Goal: Information Seeking & Learning: Learn about a topic

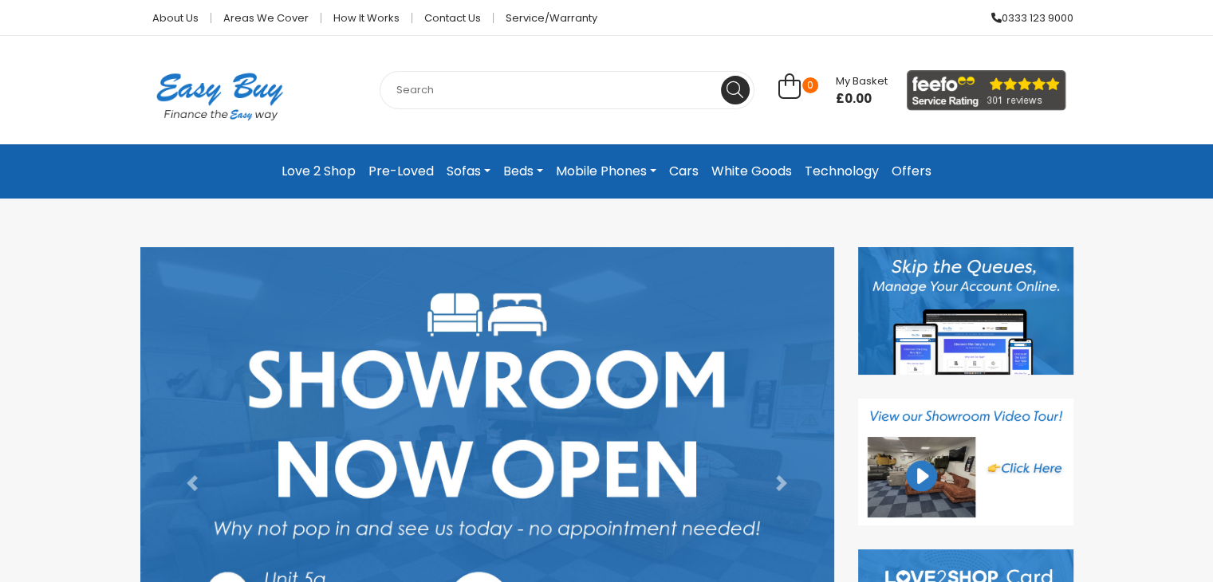
click at [905, 166] on link "Offers" at bounding box center [911, 171] width 53 height 29
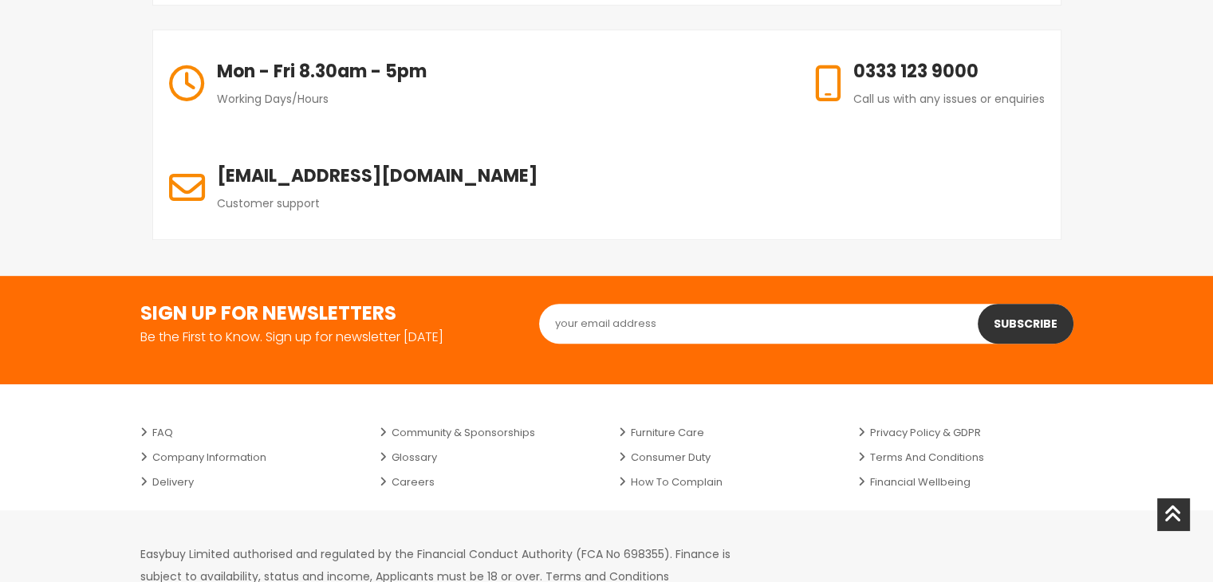
scroll to position [798, 0]
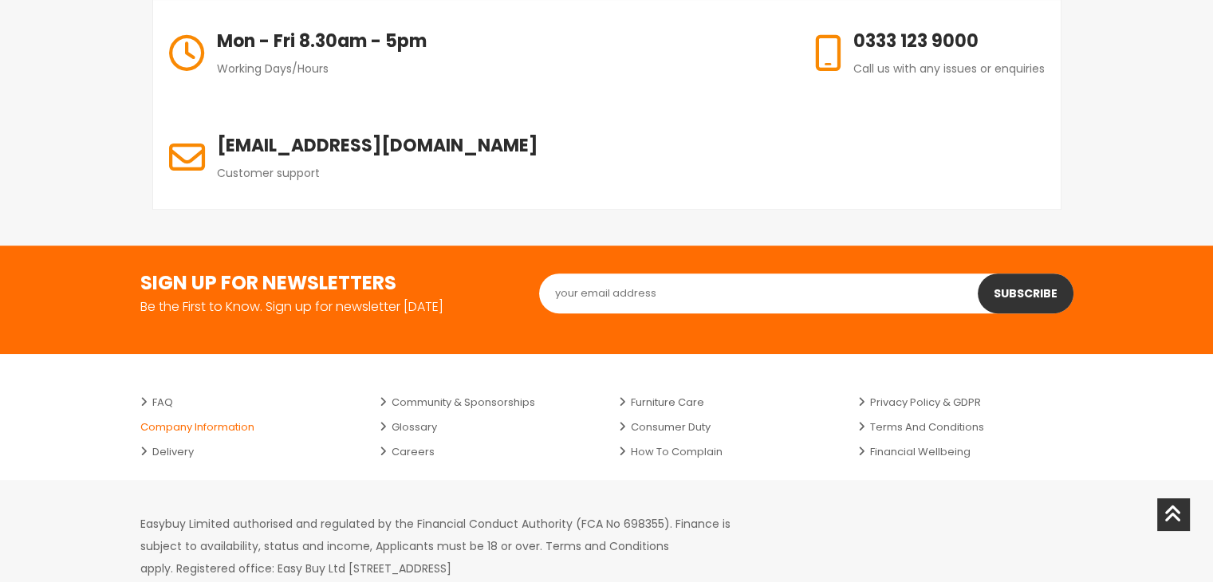
click at [187, 415] on link "Company Information" at bounding box center [247, 427] width 215 height 25
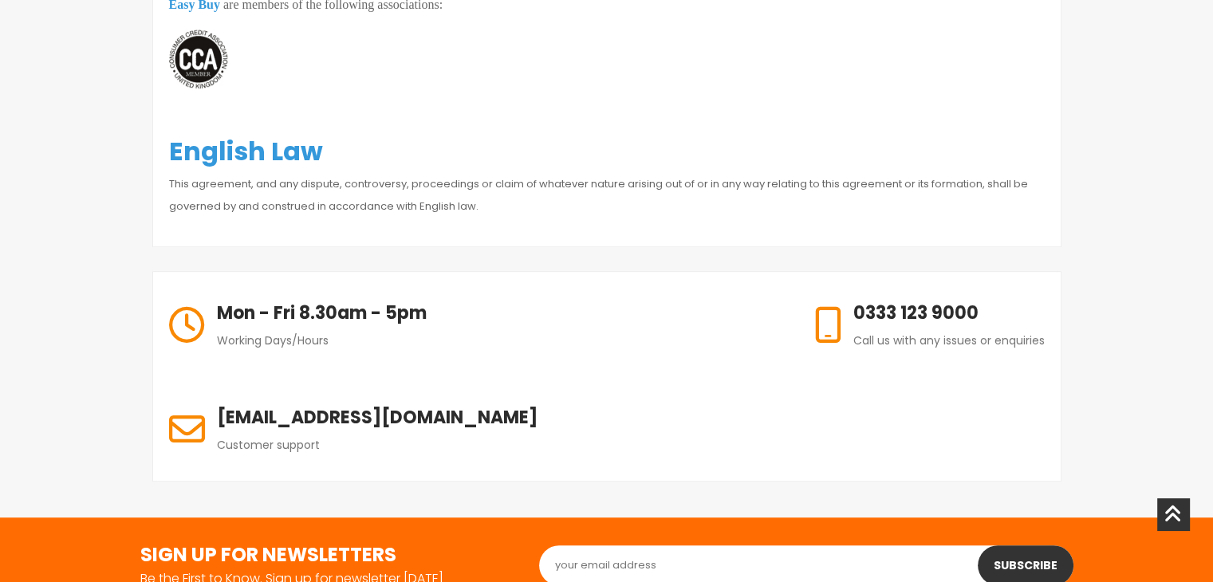
scroll to position [992, 0]
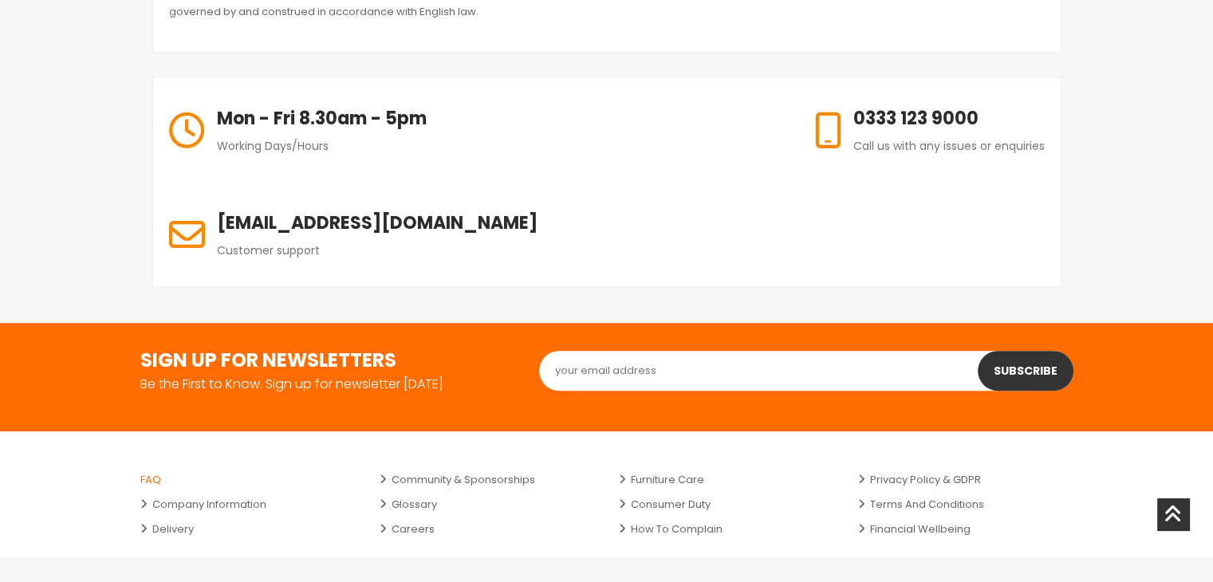
click at [170, 467] on link "FAQ" at bounding box center [247, 479] width 215 height 25
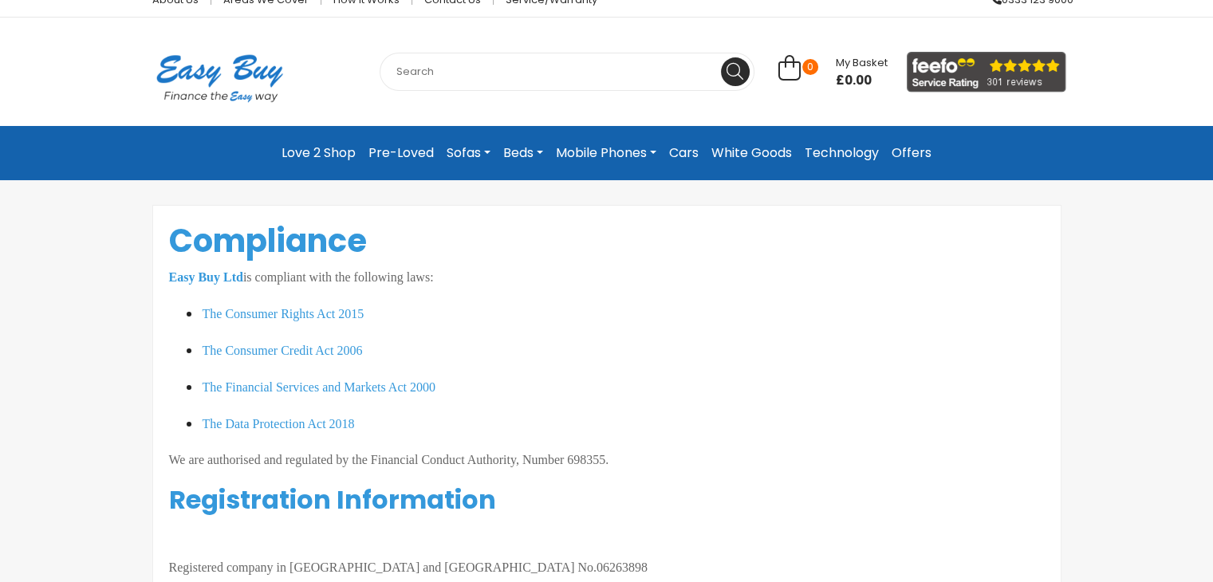
scroll to position [0, 0]
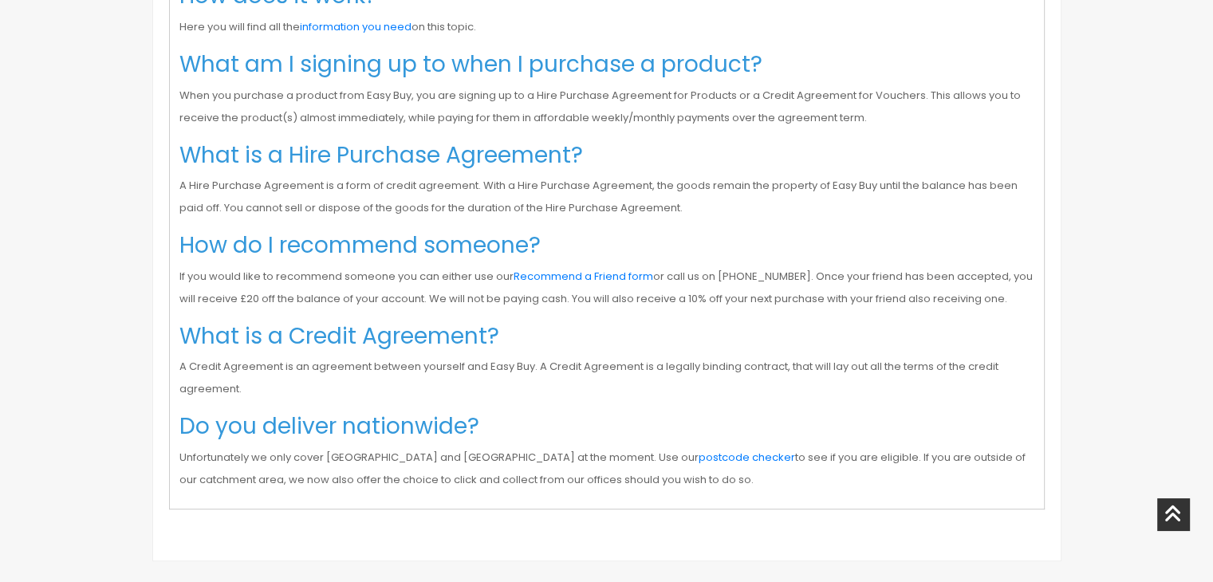
scroll to position [266, 0]
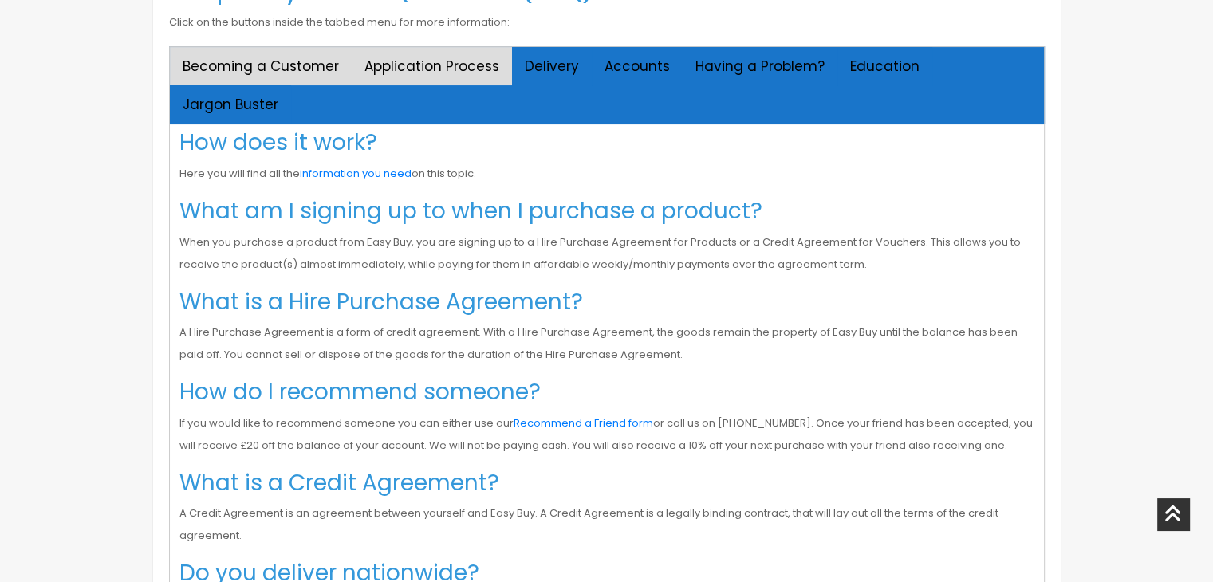
click at [413, 69] on button "Application Process" at bounding box center [432, 66] width 160 height 38
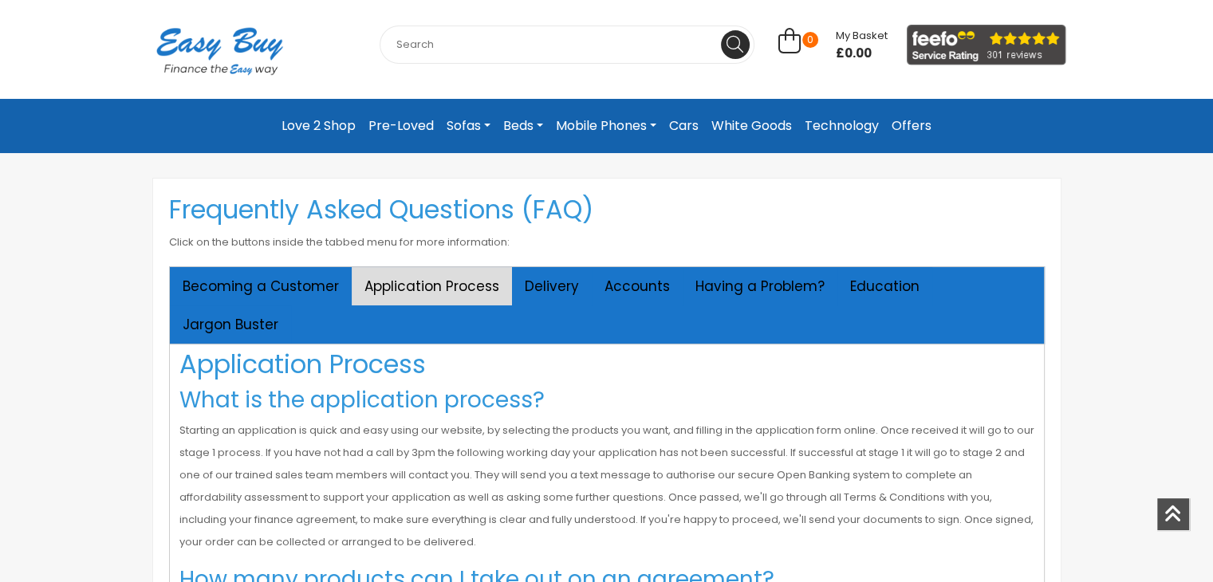
scroll to position [0, 0]
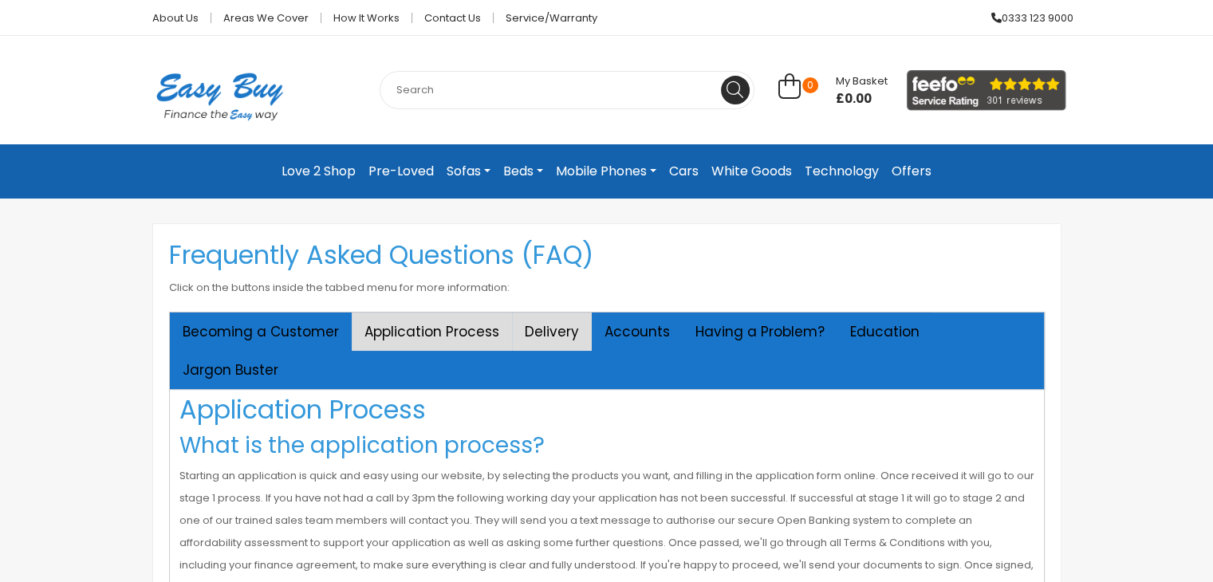
click at [537, 329] on button "Delivery" at bounding box center [552, 332] width 80 height 38
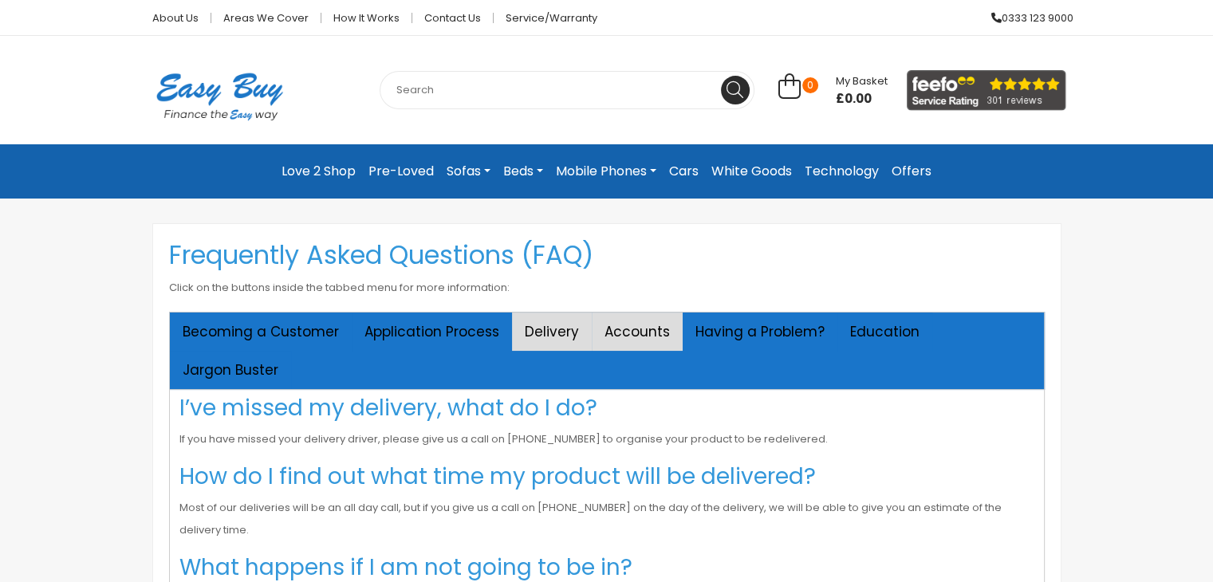
click at [611, 333] on button "Accounts" at bounding box center [637, 332] width 91 height 38
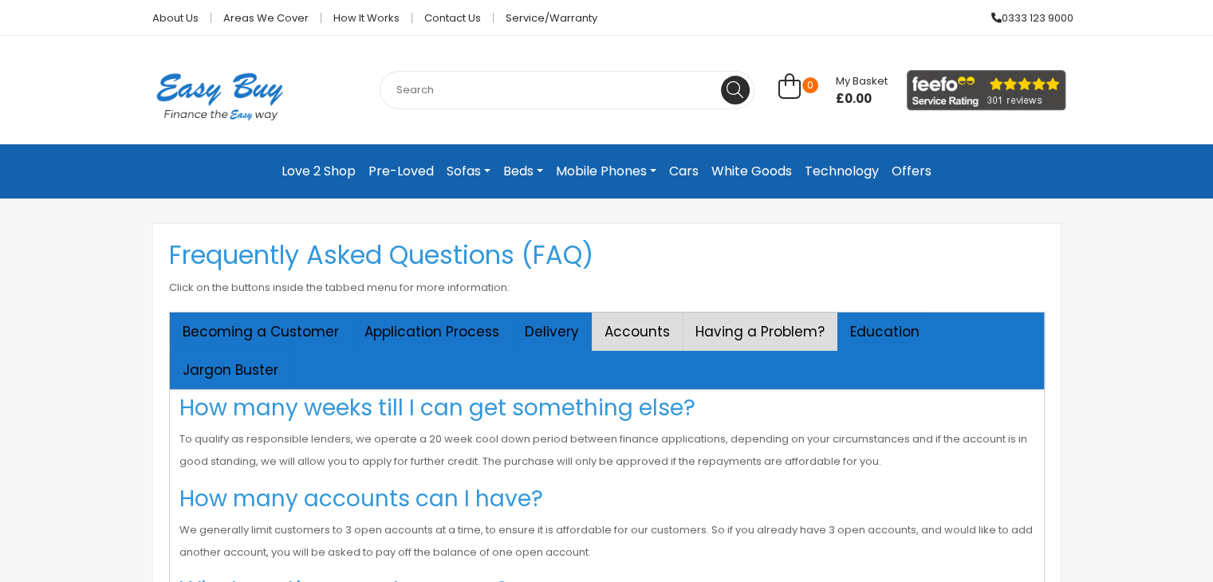
click at [728, 336] on button "Having a Problem?" at bounding box center [760, 332] width 155 height 38
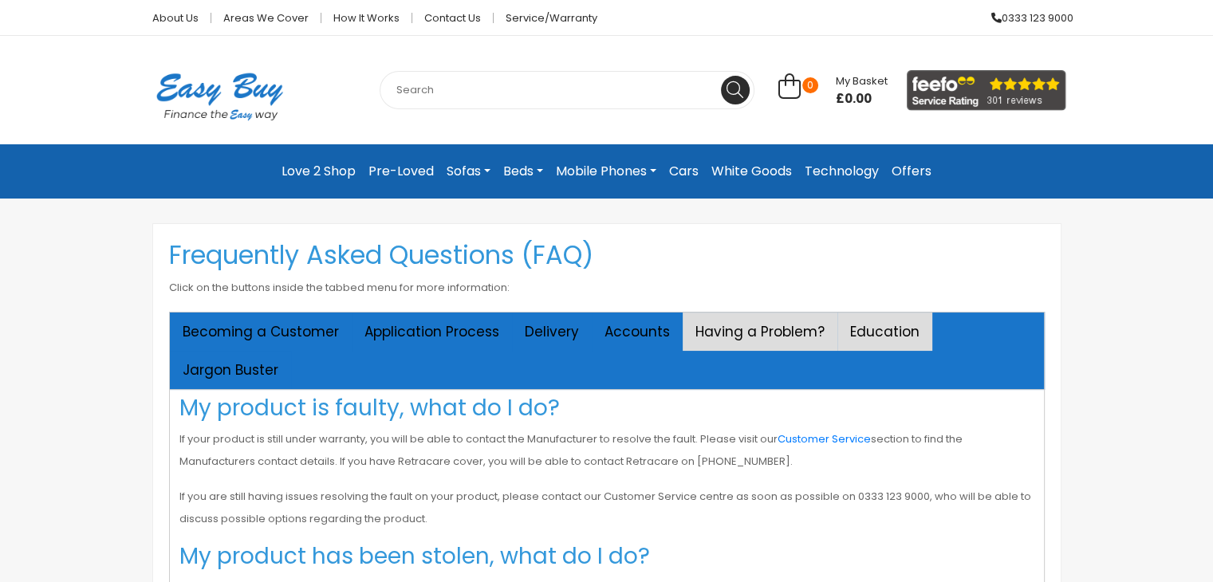
click at [867, 336] on button "Education" at bounding box center [885, 332] width 95 height 38
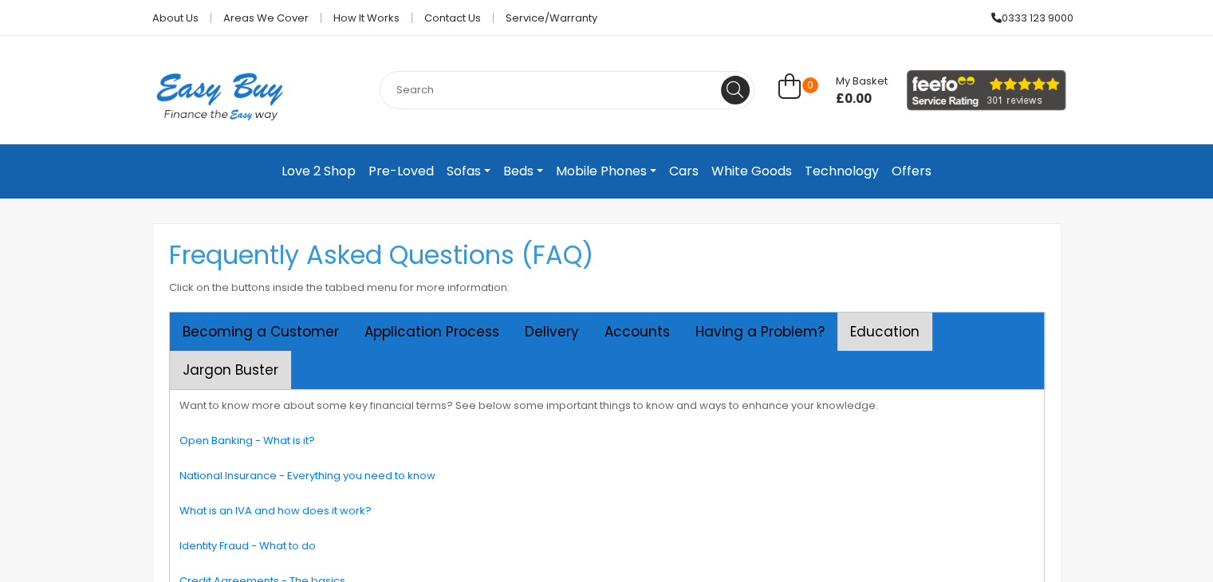
click at [291, 351] on button "Jargon Buster" at bounding box center [230, 370] width 121 height 38
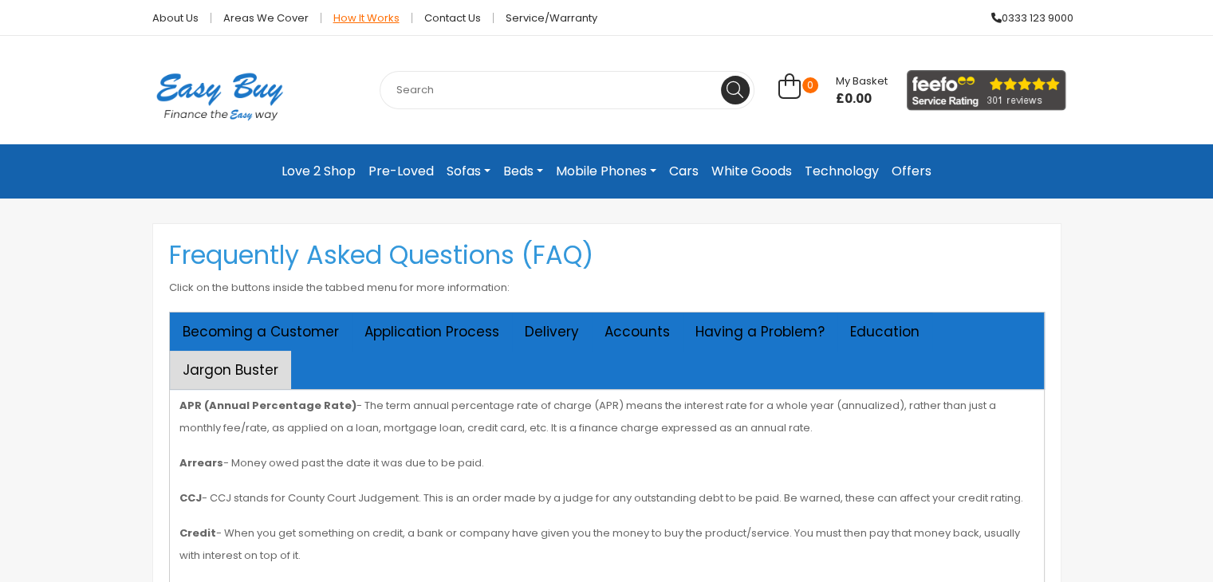
click at [341, 22] on link "How it works" at bounding box center [366, 18] width 91 height 10
click at [264, 23] on link "Areas we cover" at bounding box center [266, 18] width 110 height 10
click at [434, 337] on button "Application Process" at bounding box center [432, 332] width 160 height 38
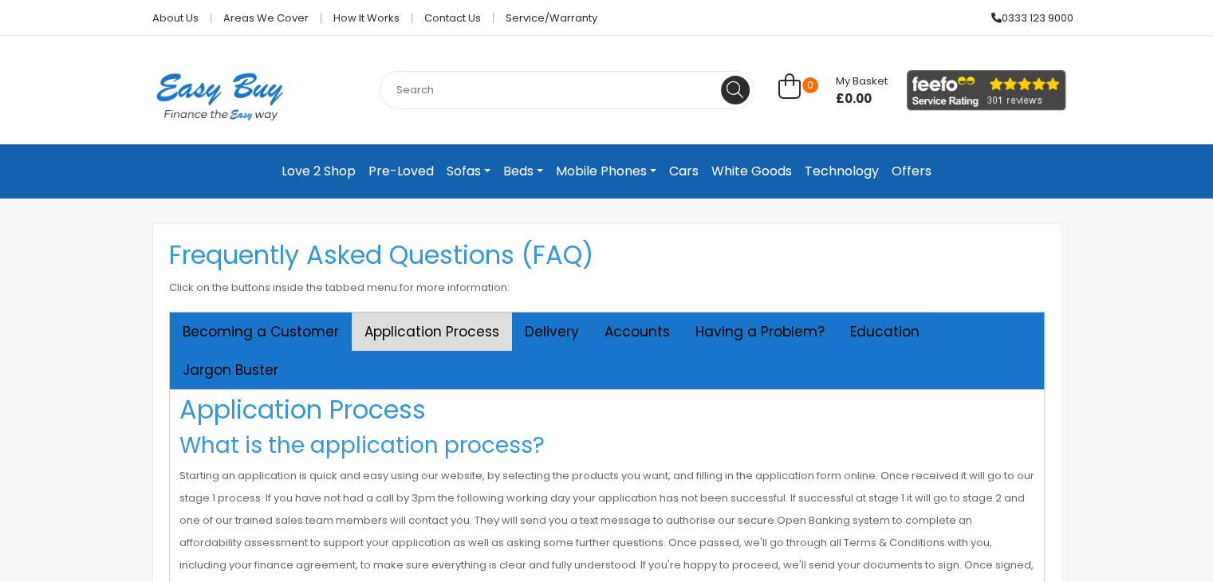
click at [316, 169] on link "Love 2 Shop" at bounding box center [318, 171] width 87 height 29
click at [654, 170] on link "Mobile Phones" at bounding box center [606, 171] width 113 height 29
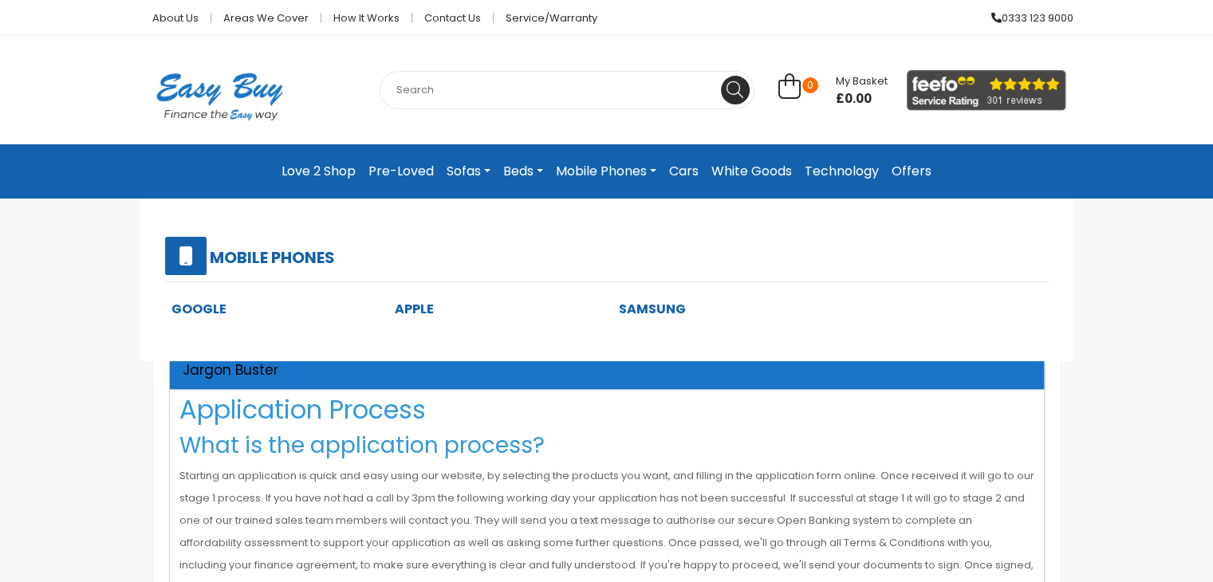
click at [743, 170] on link "White Goods" at bounding box center [751, 171] width 93 height 29
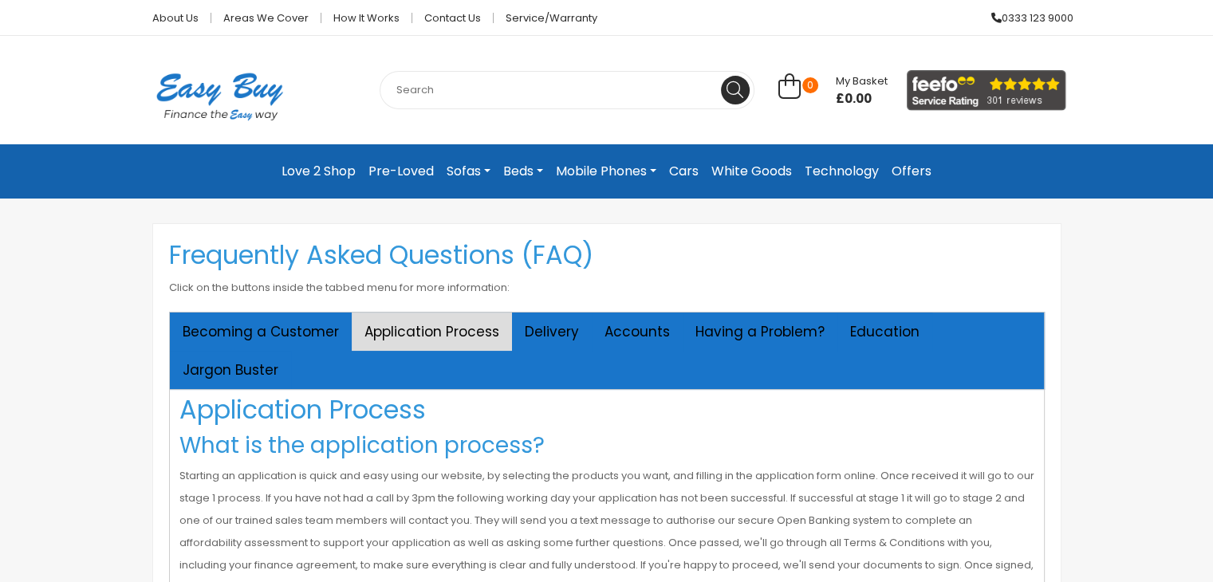
click at [505, 167] on link "Beds" at bounding box center [523, 171] width 53 height 29
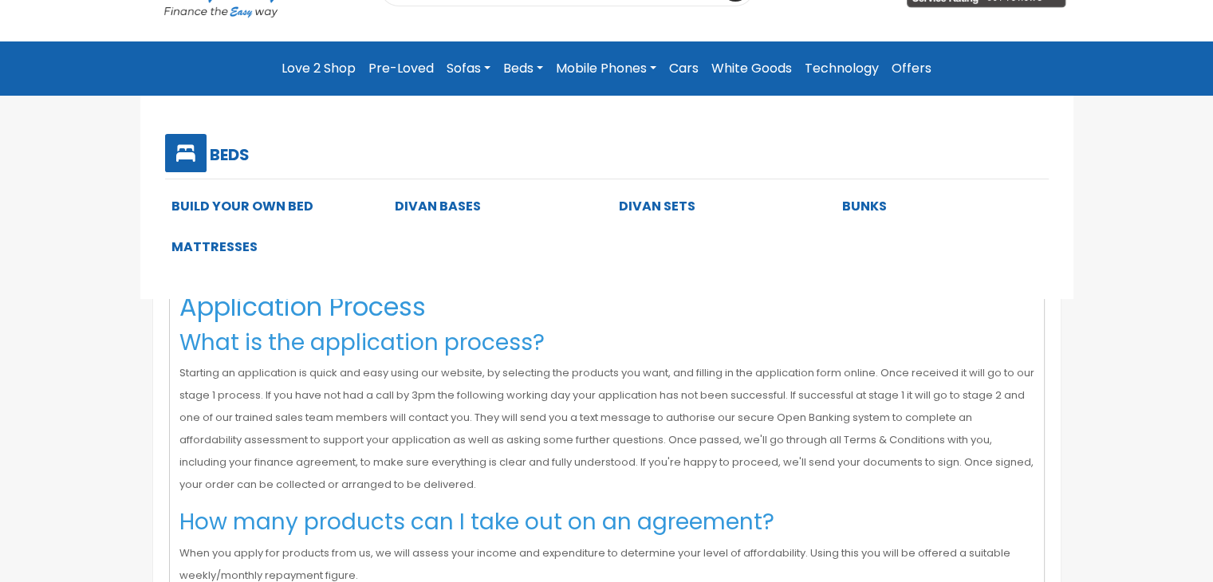
scroll to position [132, 0]
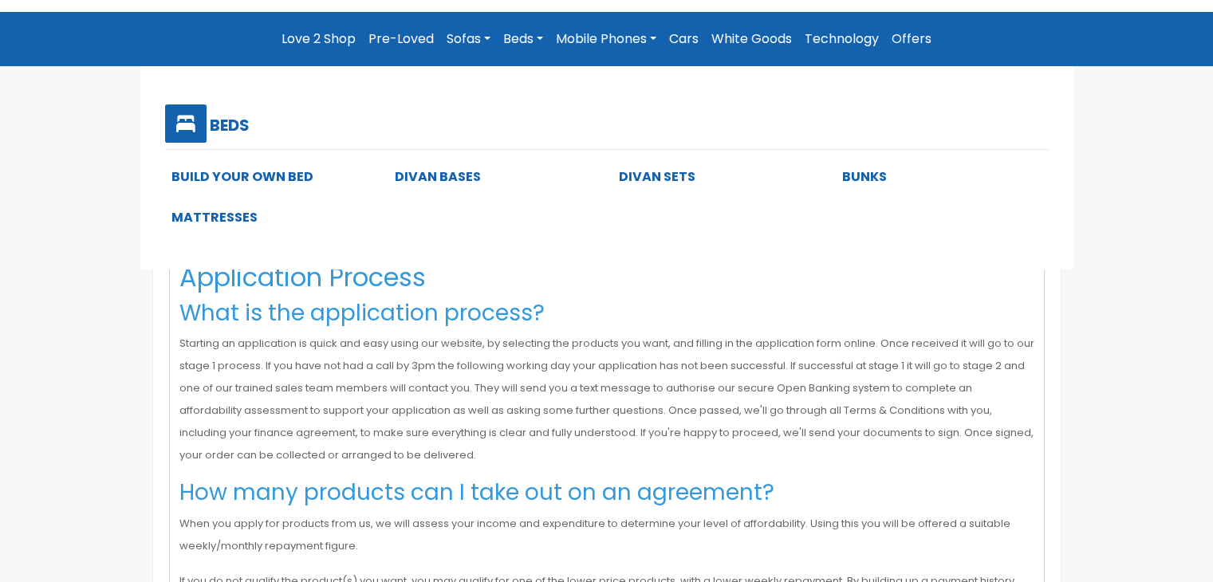
click at [399, 41] on link "Pre-Loved" at bounding box center [401, 39] width 78 height 29
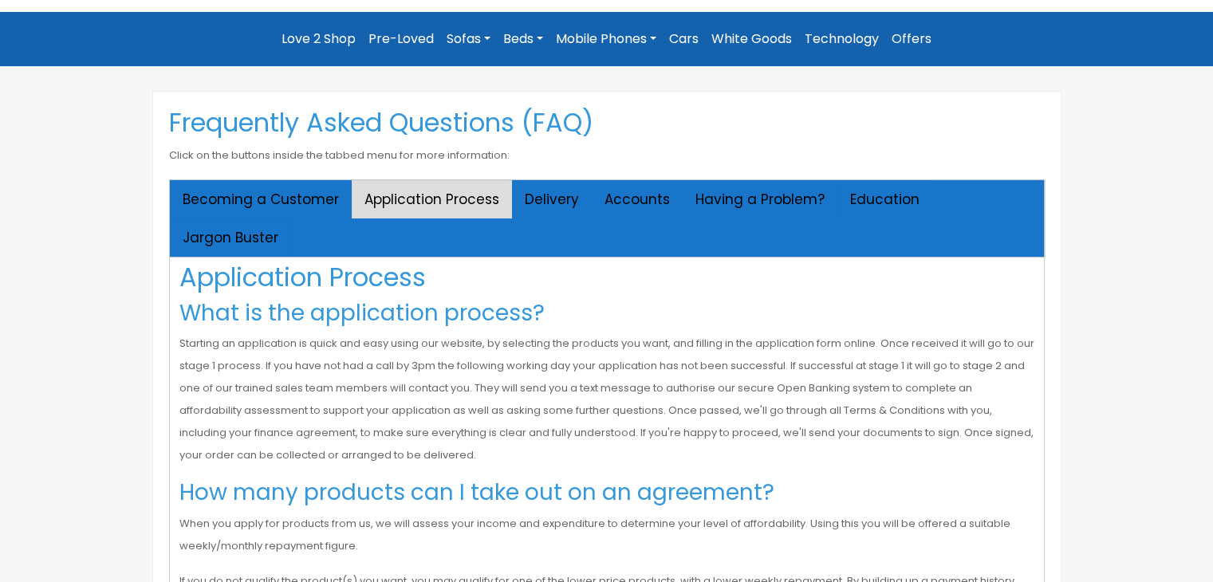
click at [457, 41] on link "Sofas" at bounding box center [468, 39] width 57 height 29
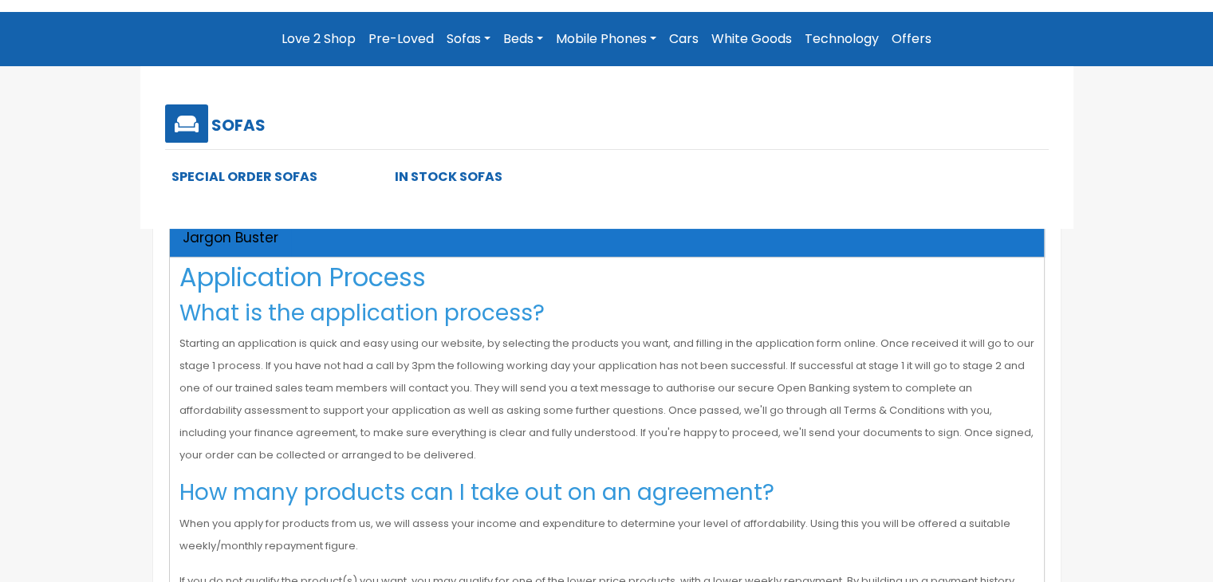
click at [596, 37] on link "Mobile Phones" at bounding box center [606, 39] width 113 height 29
click at [675, 38] on link "Cars" at bounding box center [684, 39] width 42 height 29
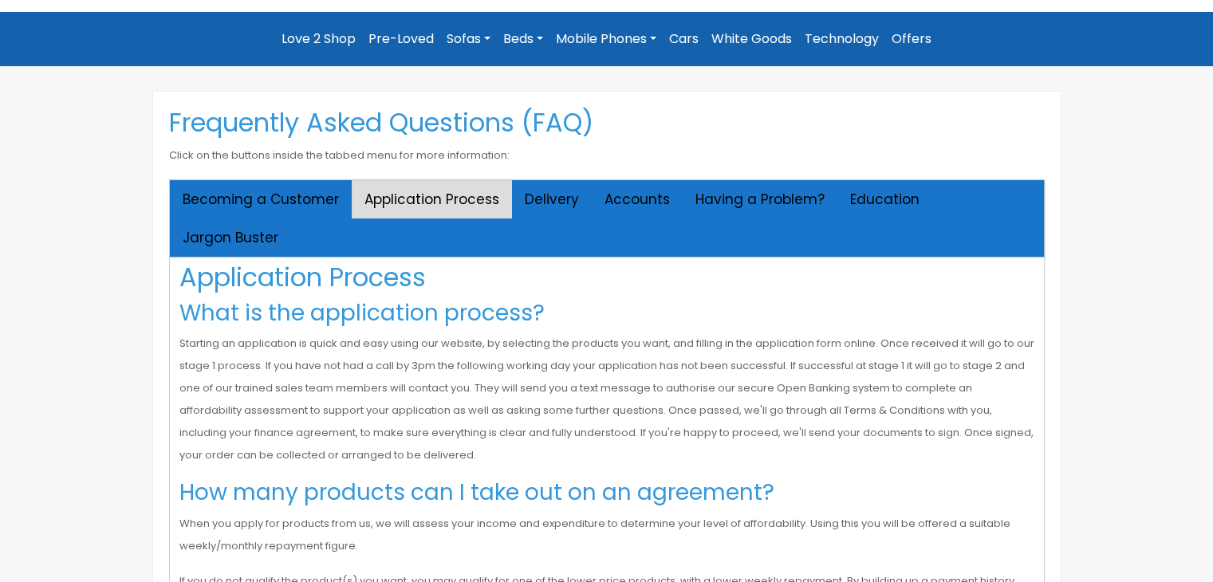
click at [691, 41] on link "Cars" at bounding box center [684, 39] width 42 height 29
click at [842, 42] on link "Technology" at bounding box center [841, 39] width 87 height 29
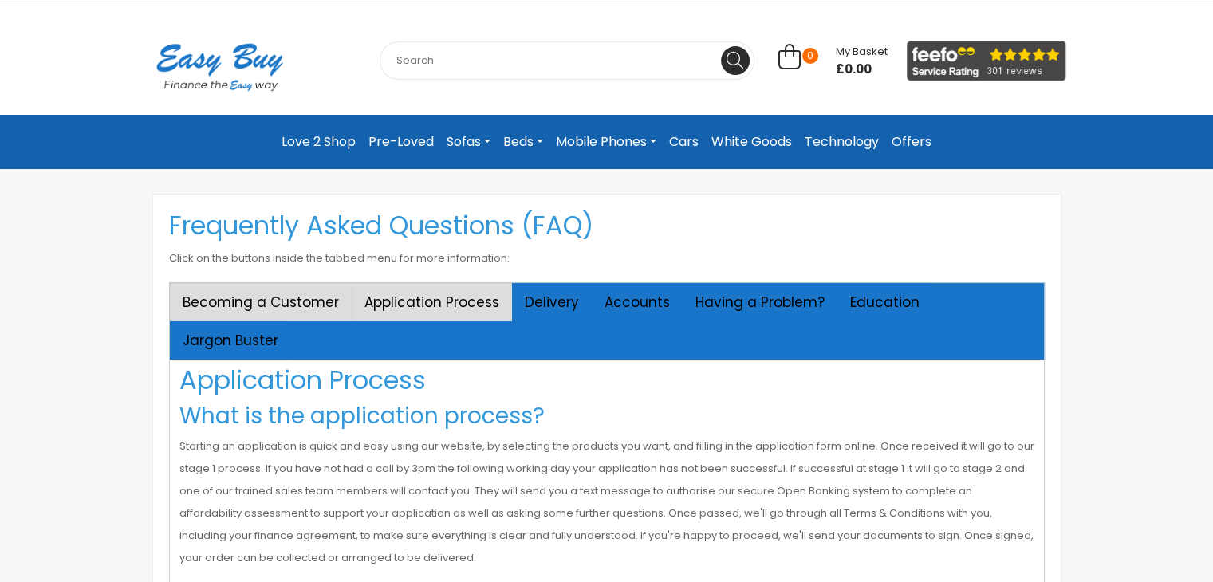
scroll to position [0, 0]
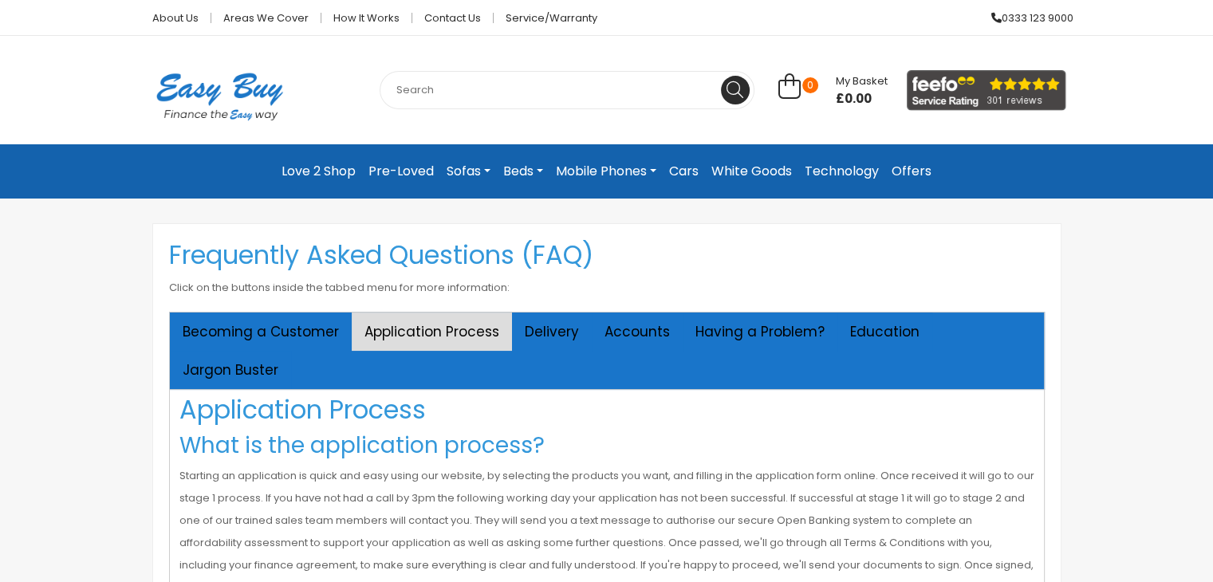
click at [207, 93] on img at bounding box center [219, 96] width 159 height 89
click at [175, 81] on img at bounding box center [219, 96] width 159 height 89
click at [156, 17] on link "About Us" at bounding box center [175, 18] width 71 height 10
click at [315, 333] on button "Becoming a Customer" at bounding box center [261, 332] width 182 height 38
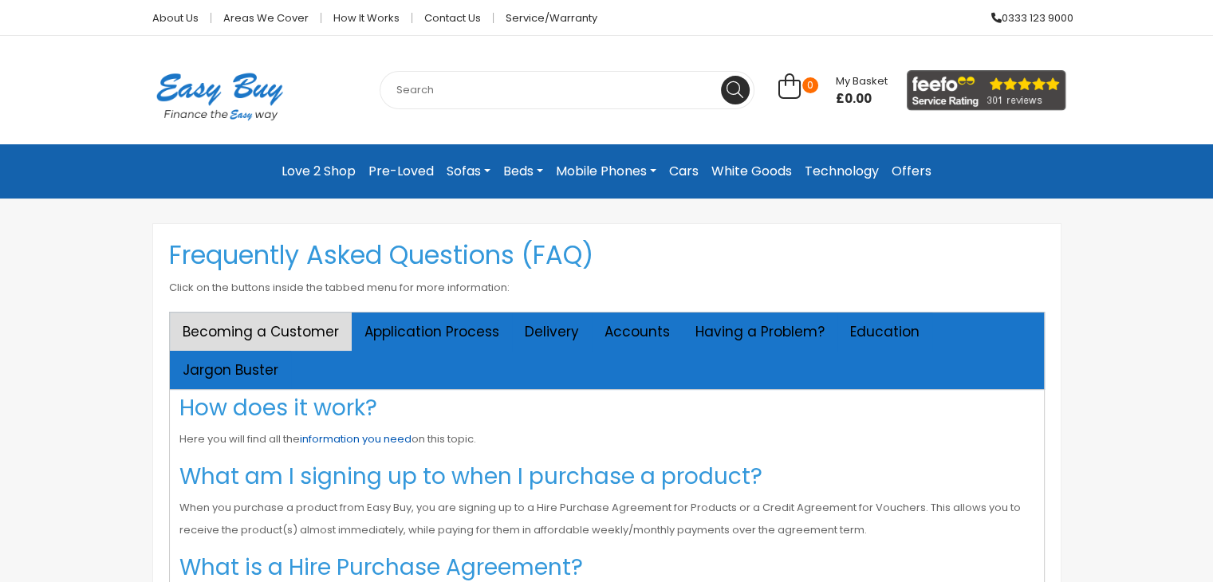
click at [333, 432] on link "information you need" at bounding box center [356, 439] width 112 height 15
click at [451, 15] on link "Contact Us" at bounding box center [452, 18] width 81 height 10
click at [435, 20] on link "Contact Us" at bounding box center [452, 18] width 81 height 10
click at [543, 18] on link "Service/Warranty" at bounding box center [546, 18] width 104 height 10
click at [974, 85] on img at bounding box center [987, 90] width 160 height 41
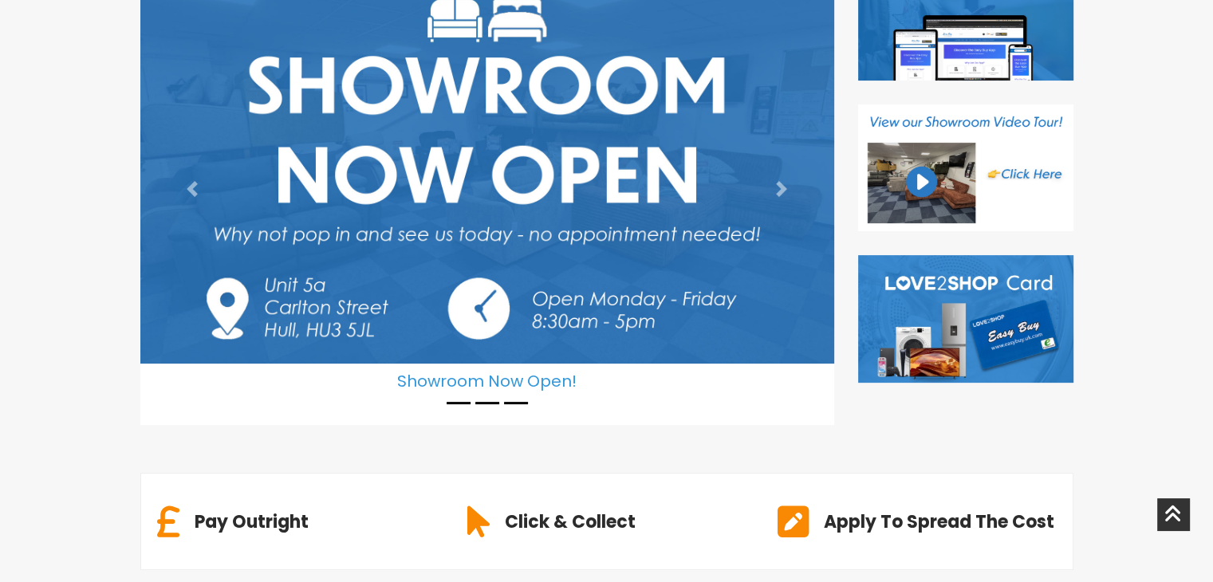
scroll to position [266, 0]
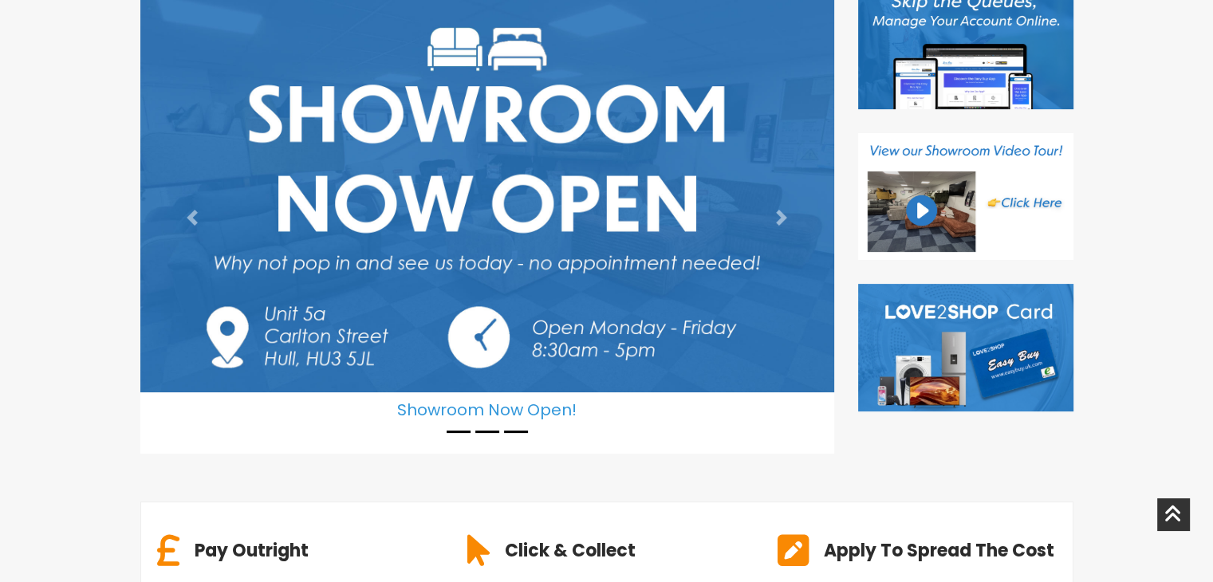
click at [482, 431] on li at bounding box center [487, 432] width 24 height 2
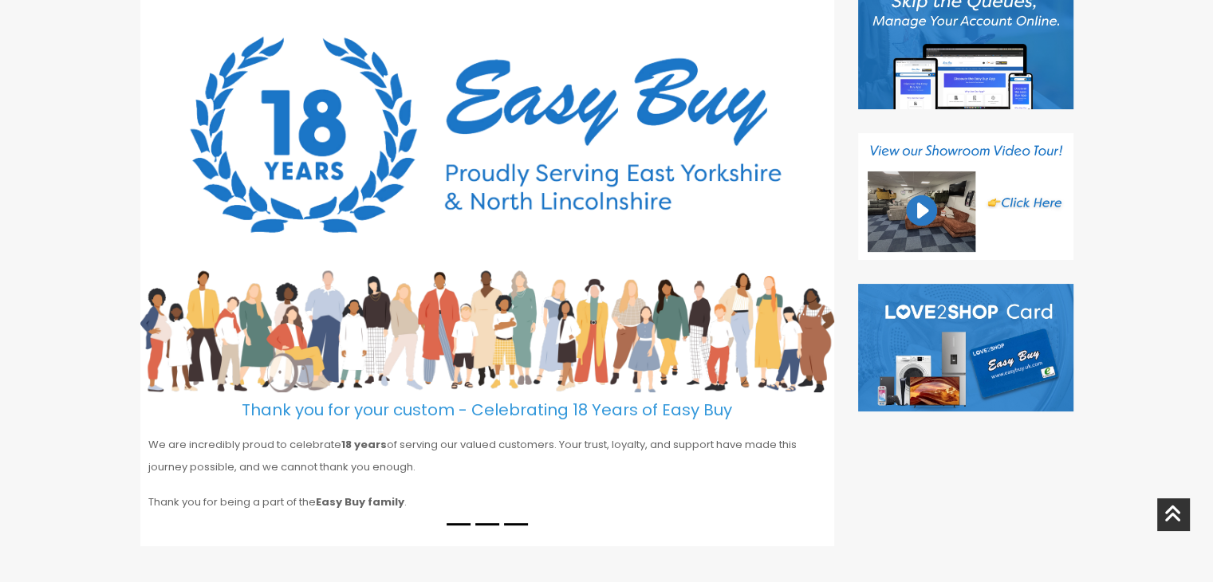
scroll to position [358, 0]
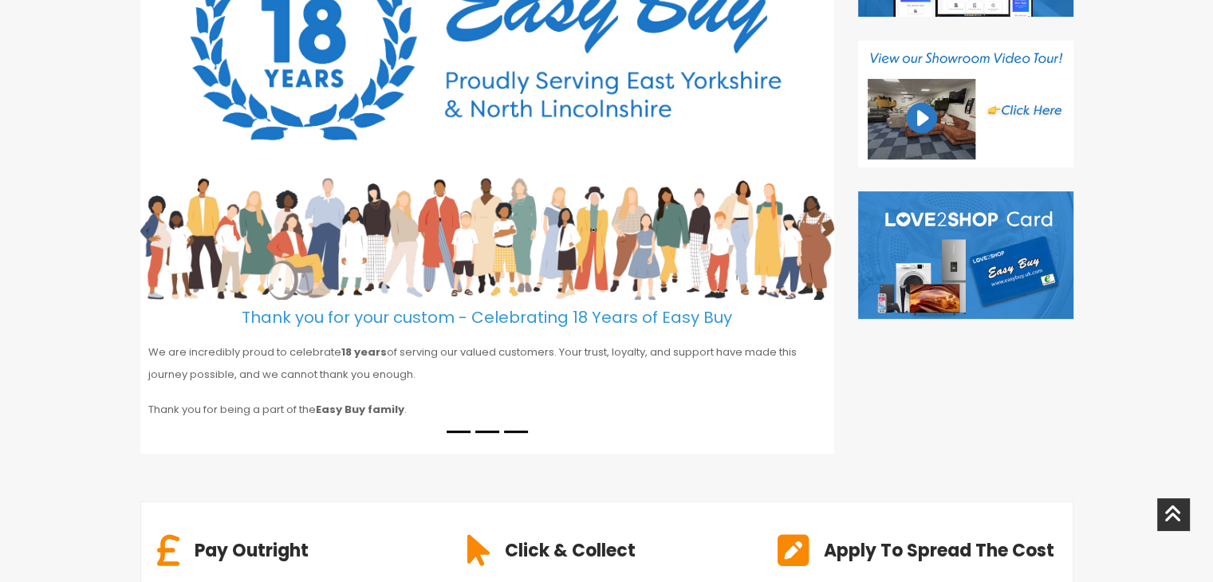
click at [511, 431] on li at bounding box center [516, 432] width 24 height 2
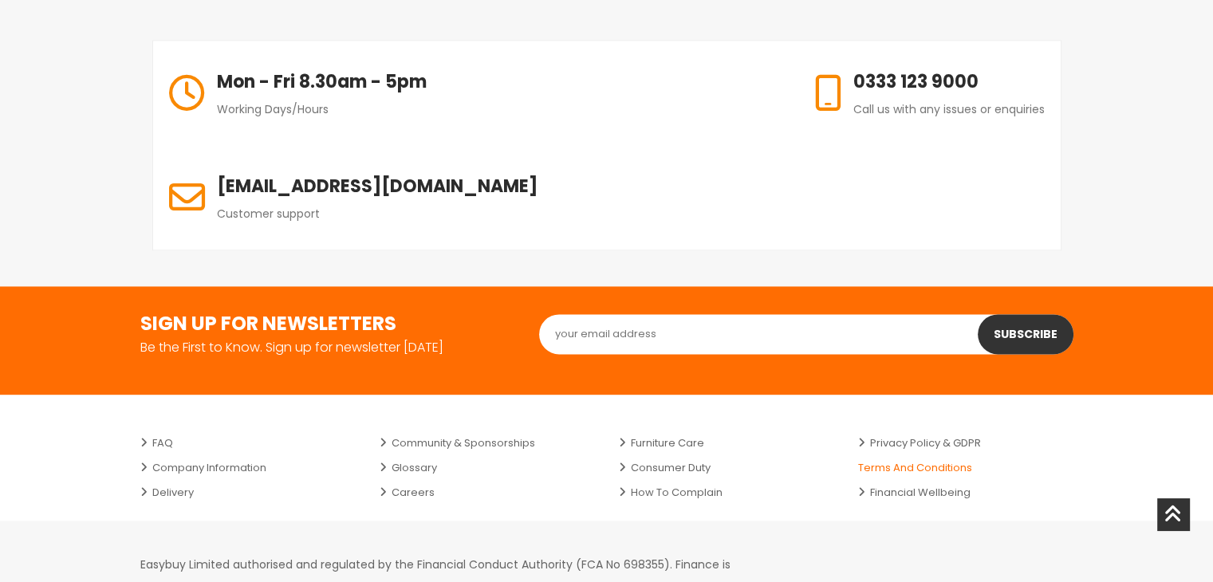
scroll to position [2265, 0]
click at [893, 455] on link "Terms and Conditions" at bounding box center [965, 467] width 215 height 25
